Goal: Browse casually

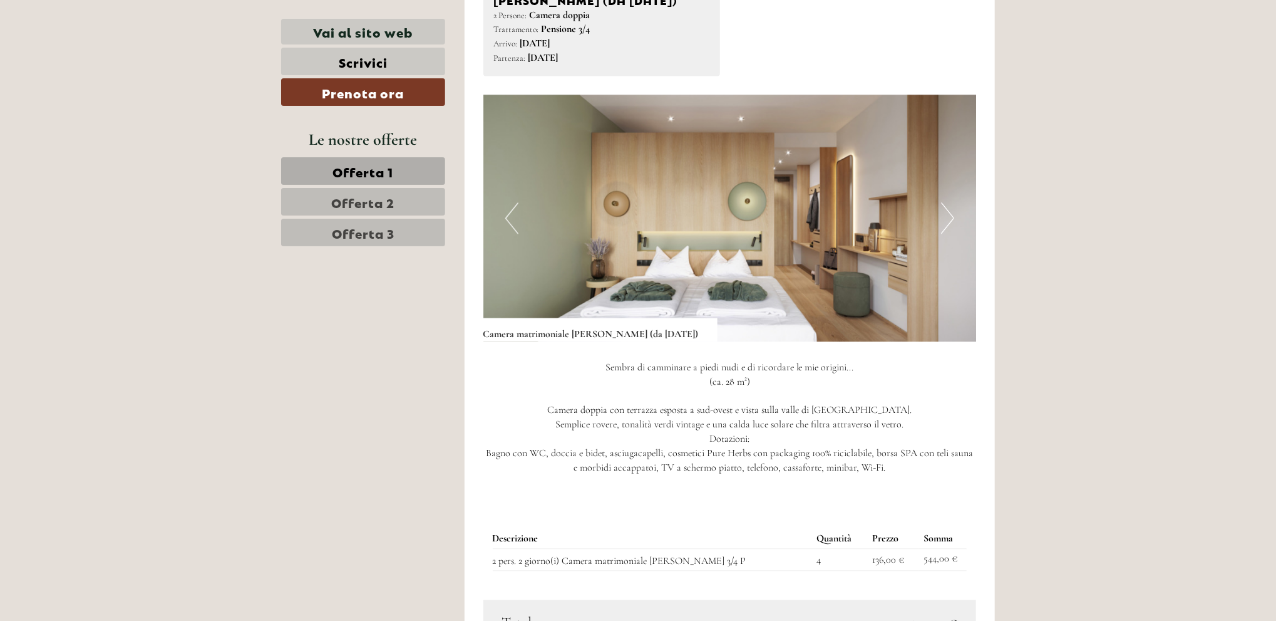
scroll to position [1691, 0]
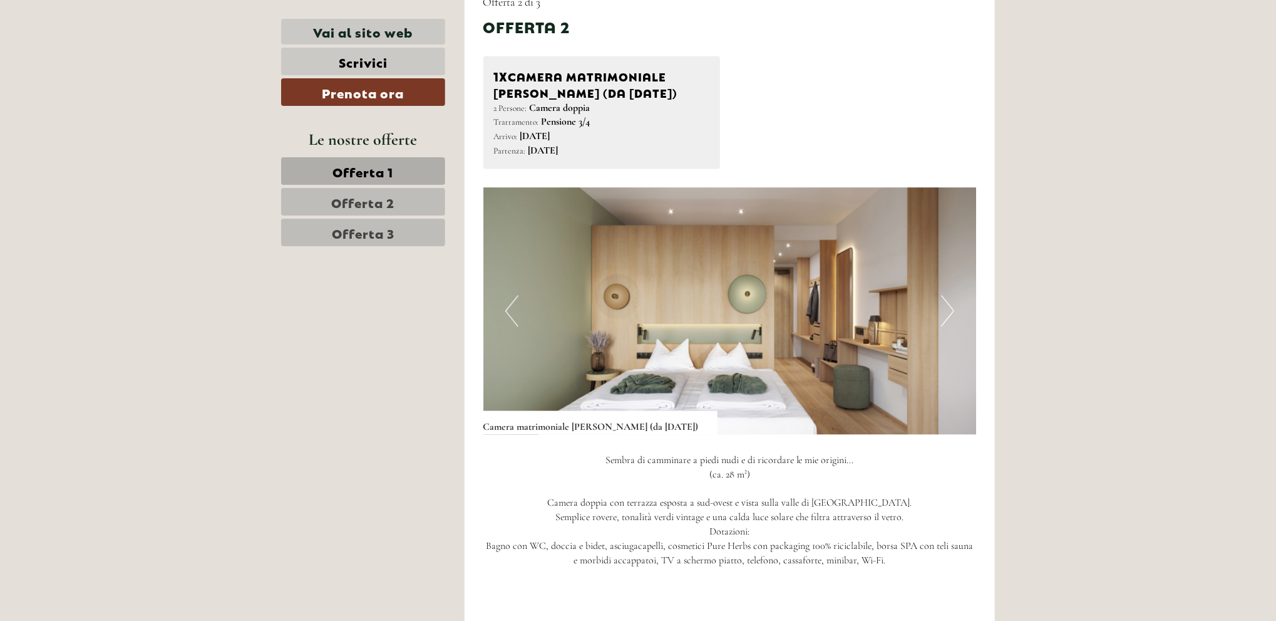
click at [951, 306] on button "Next" at bounding box center [947, 310] width 13 height 31
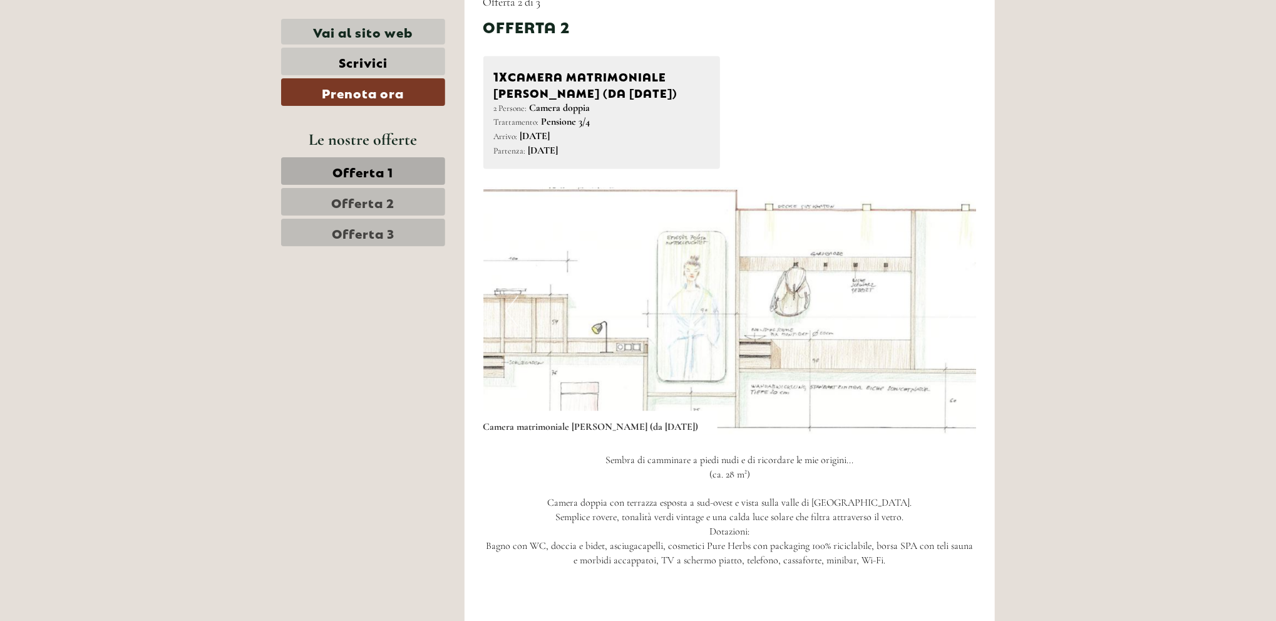
click at [951, 306] on button "Next" at bounding box center [947, 310] width 13 height 31
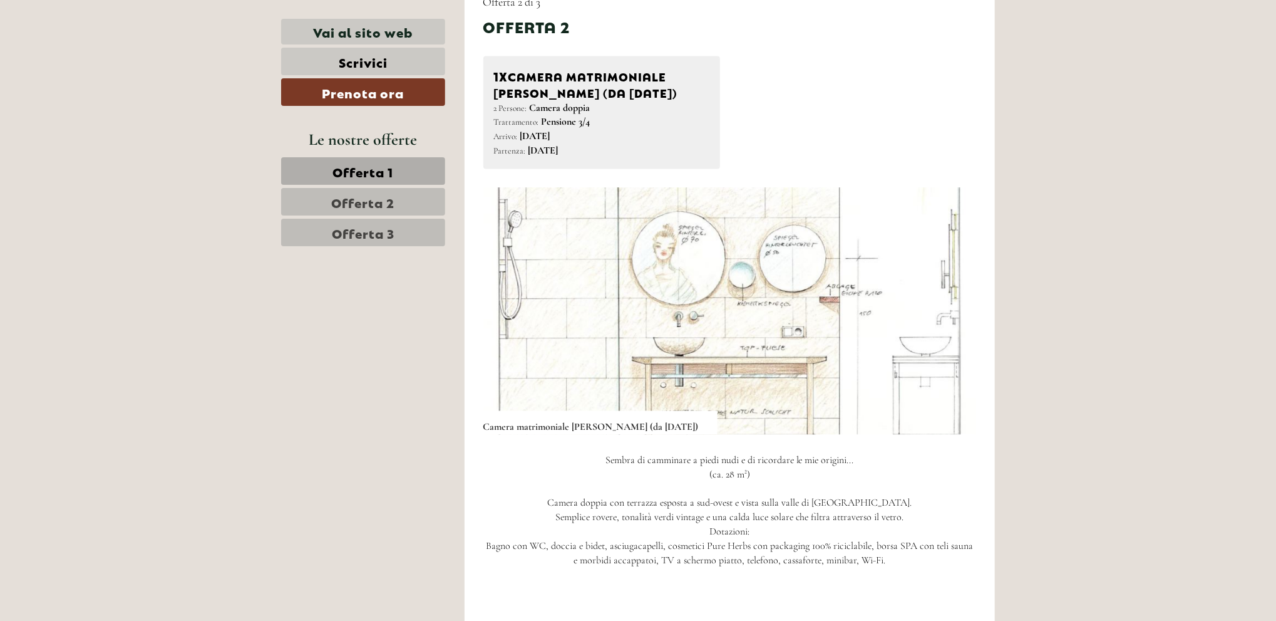
click at [951, 306] on button "Next" at bounding box center [947, 310] width 13 height 31
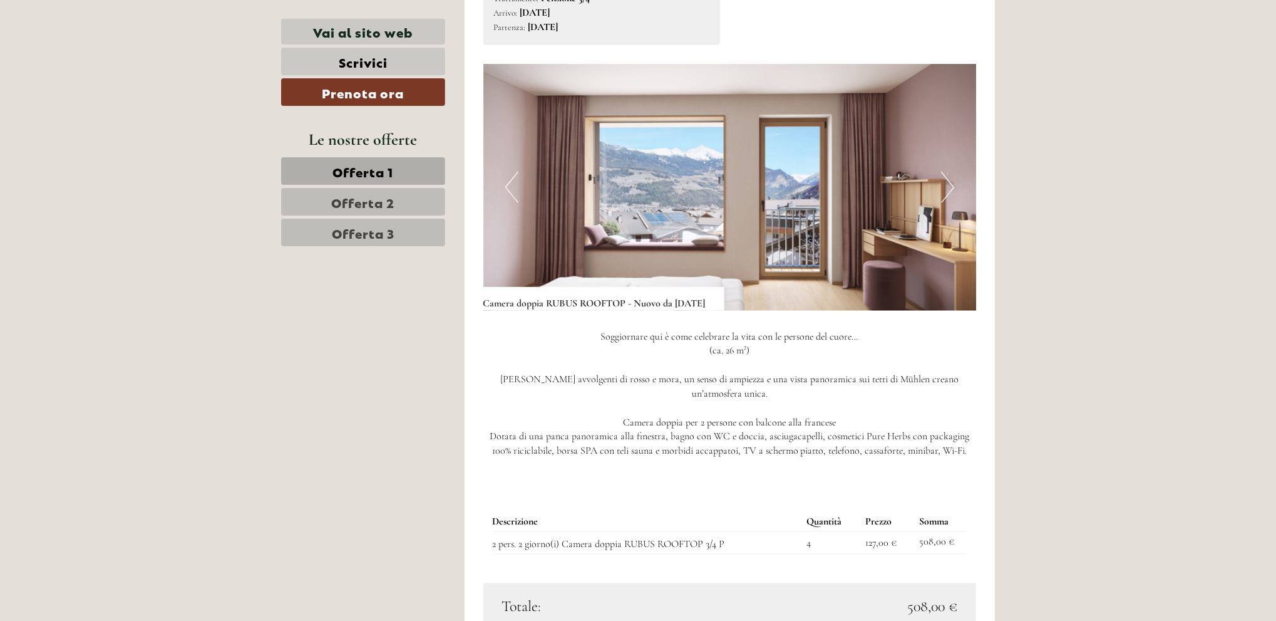
scroll to position [1002, 0]
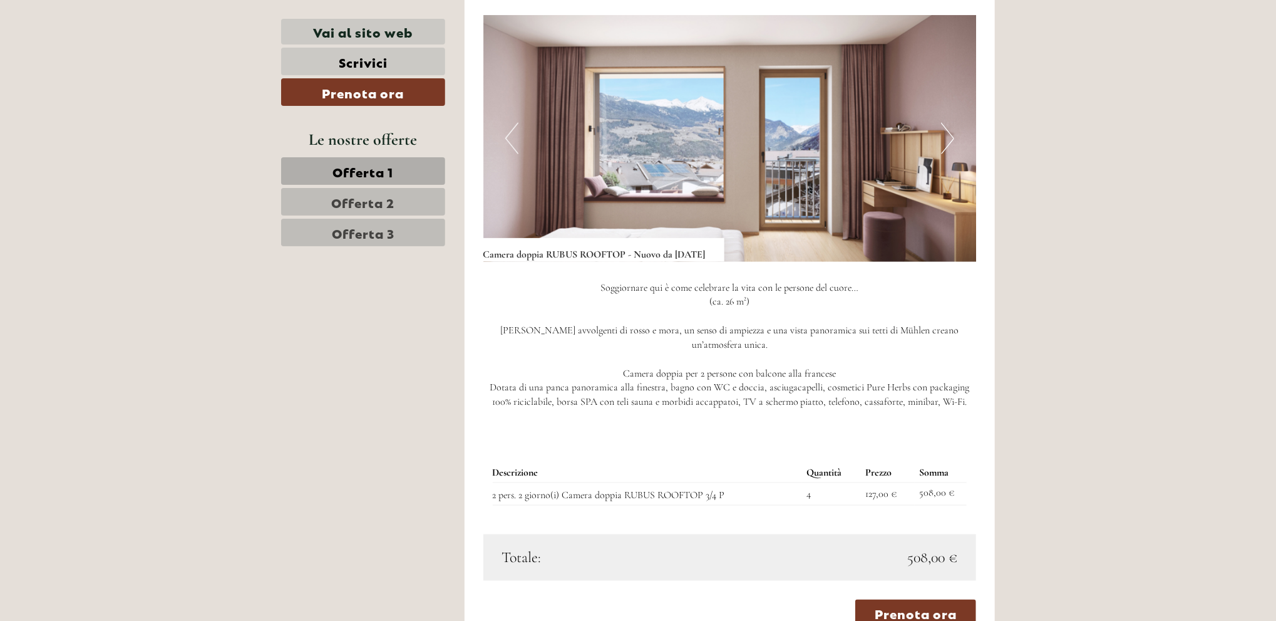
click at [947, 151] on button "Next" at bounding box center [947, 138] width 13 height 31
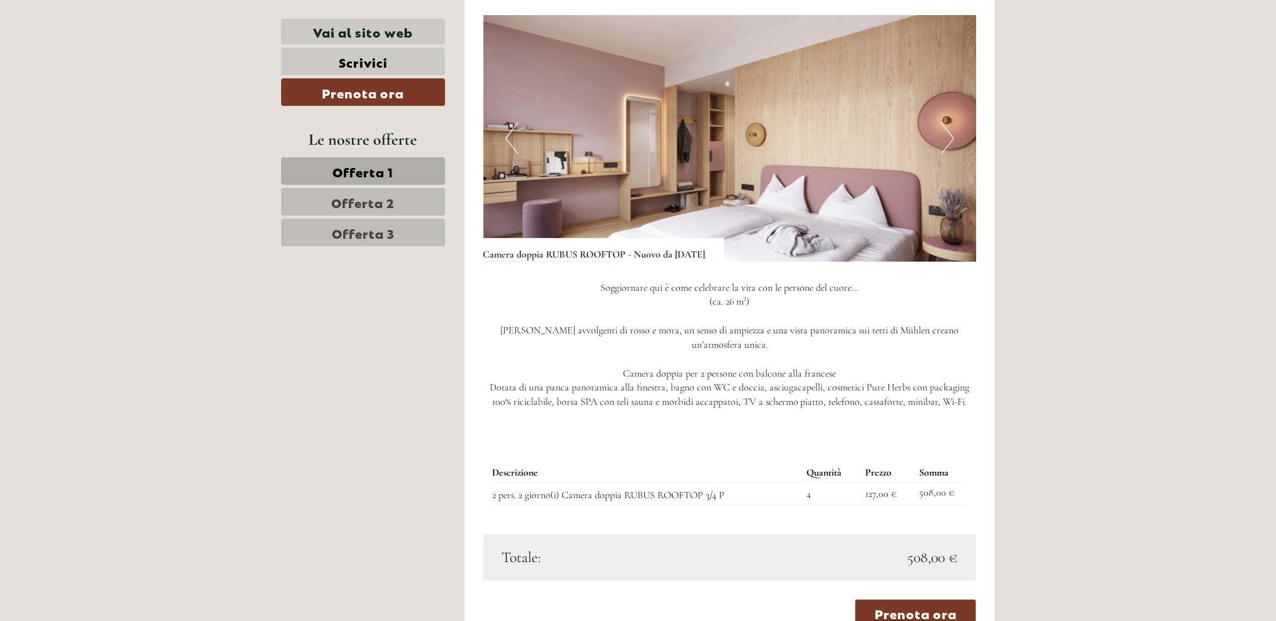
click at [947, 151] on button "Next" at bounding box center [947, 138] width 13 height 31
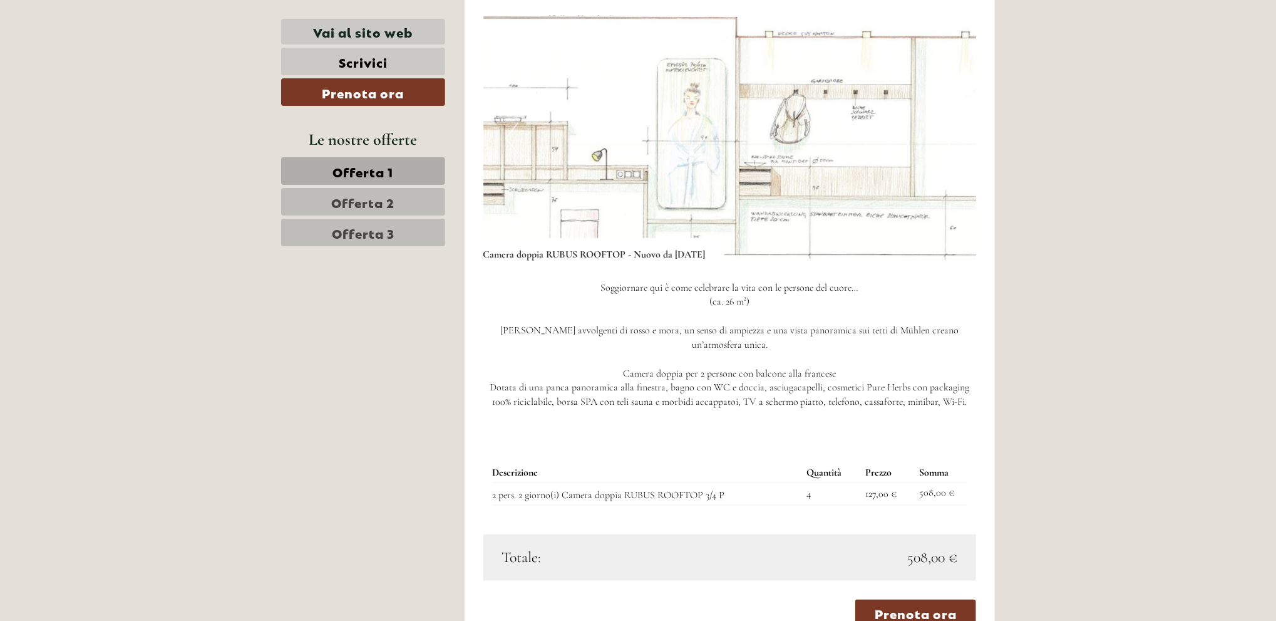
click at [947, 151] on button "Next" at bounding box center [947, 138] width 13 height 31
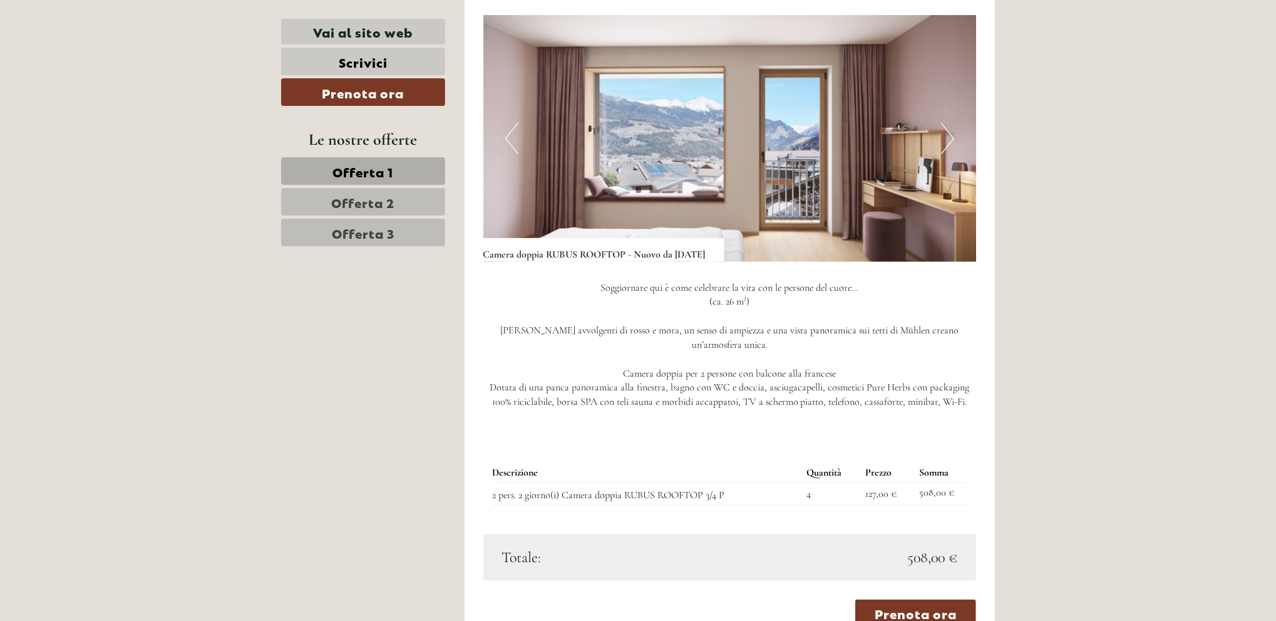
click at [944, 150] on button "Next" at bounding box center [947, 138] width 13 height 31
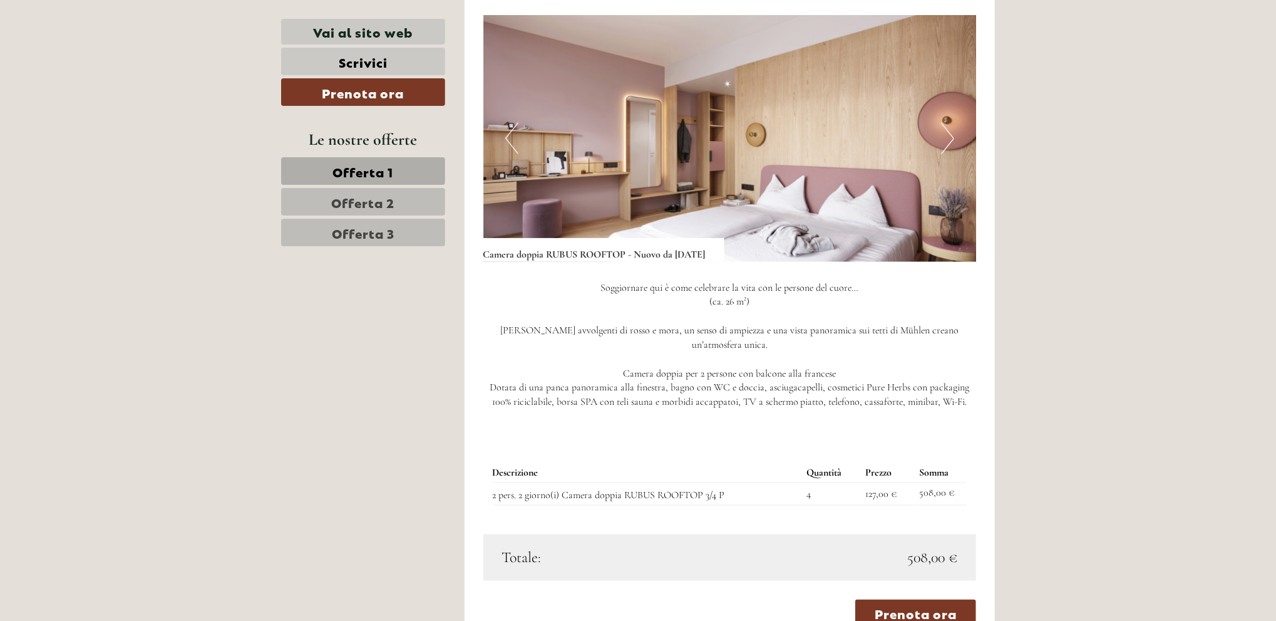
click at [351, 202] on span "Offerta 2" at bounding box center [363, 202] width 63 height 18
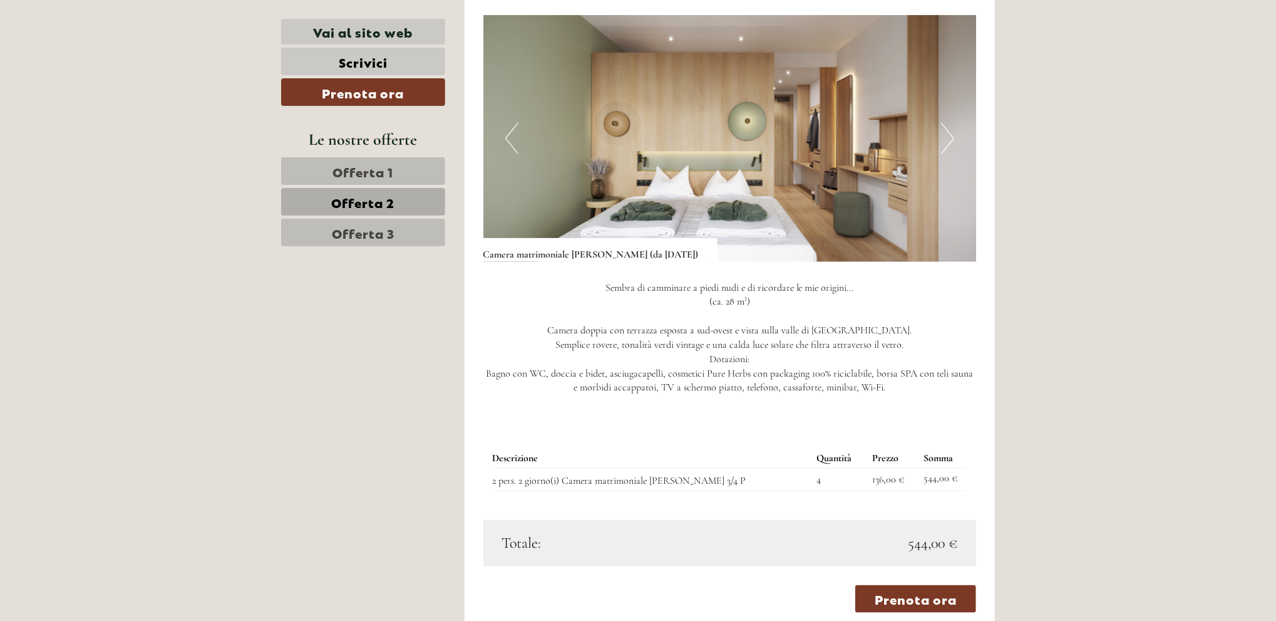
scroll to position [805, 0]
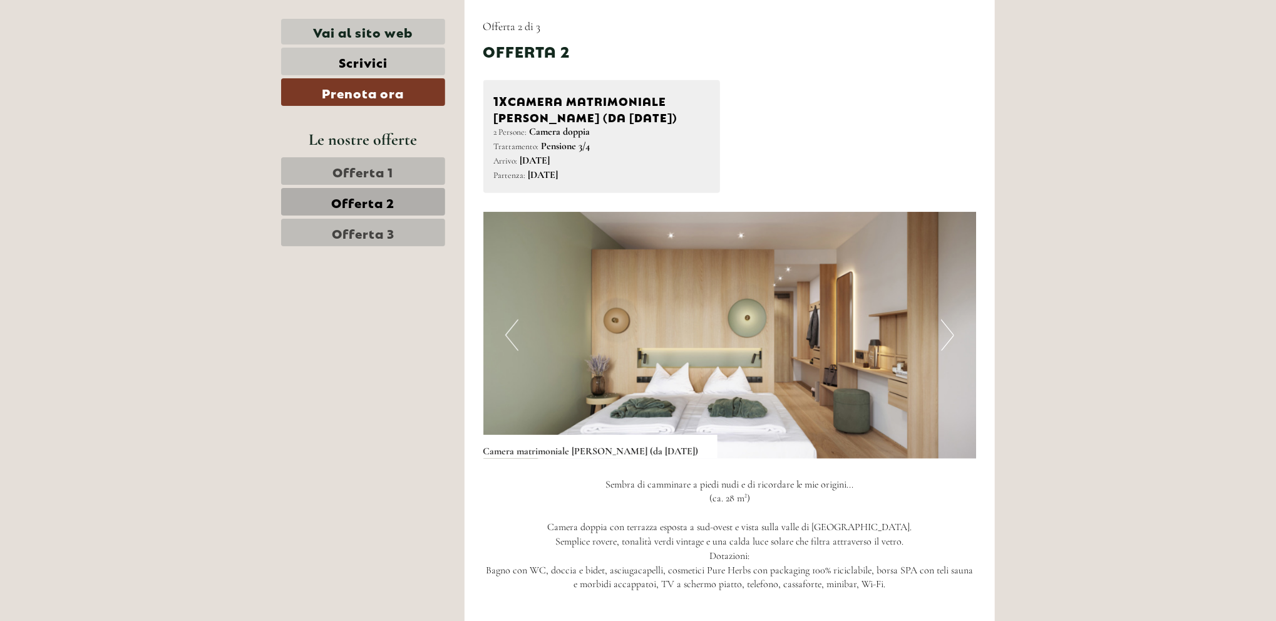
click at [357, 231] on span "Offerta 3" at bounding box center [363, 233] width 63 height 18
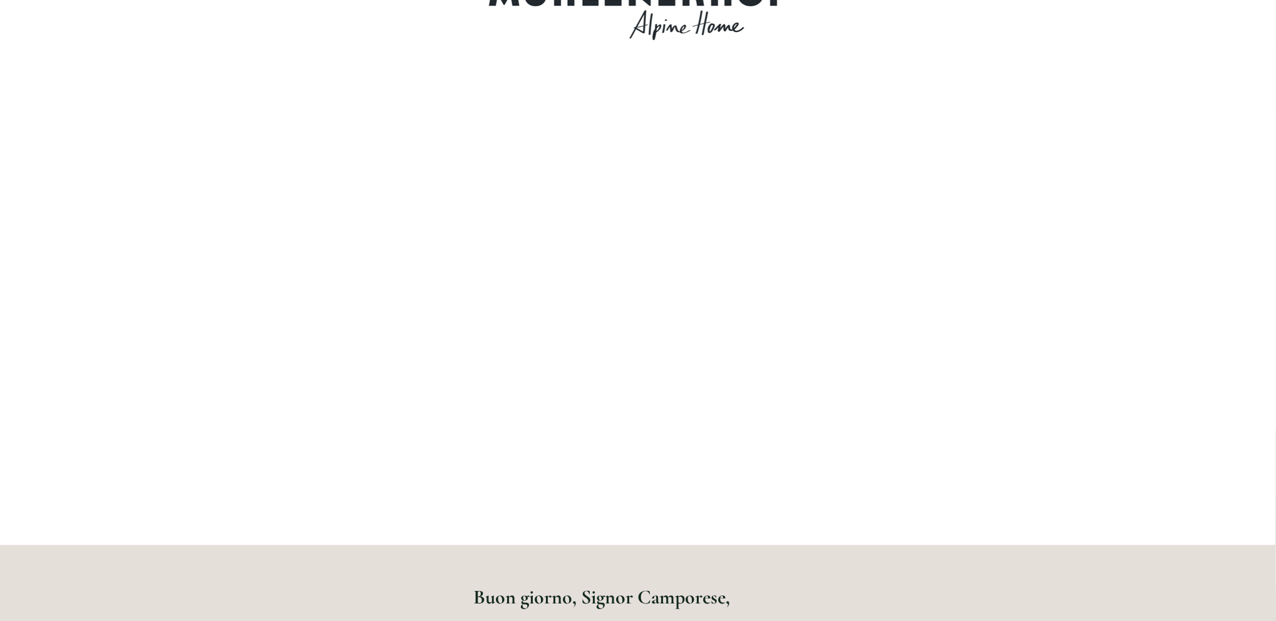
scroll to position [0, 0]
